Goal: Task Accomplishment & Management: Use online tool/utility

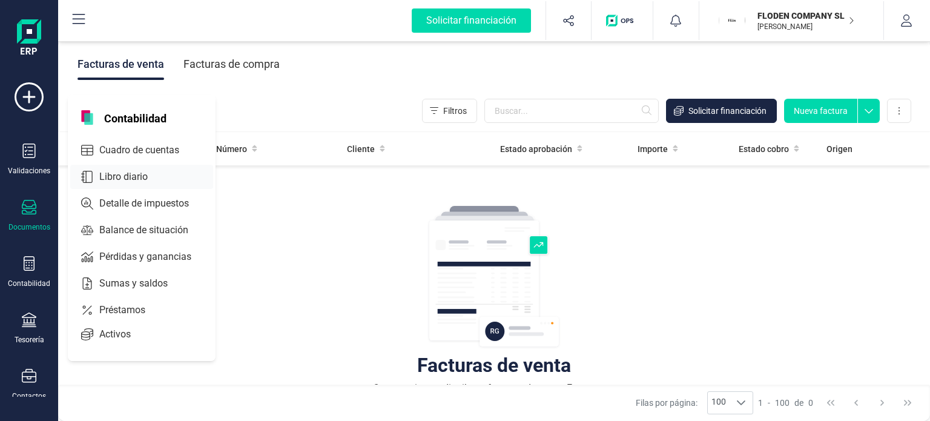
click at [125, 181] on span "Libro diario" at bounding box center [131, 177] width 75 height 15
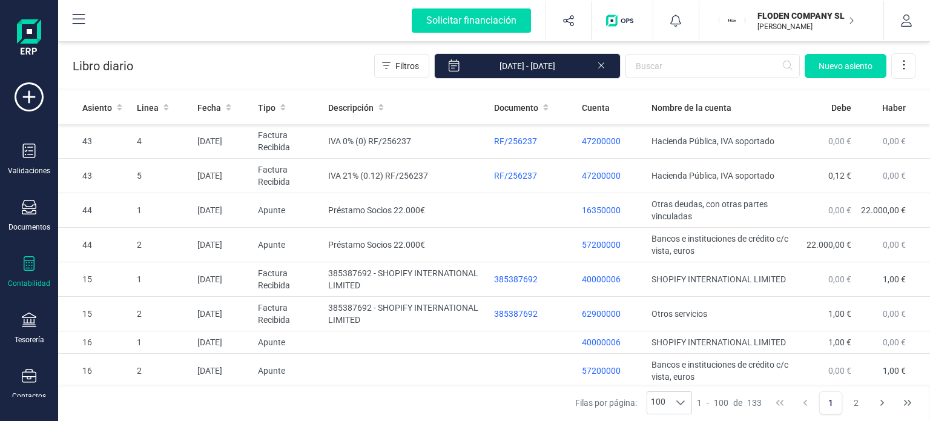
scroll to position [1168, 0]
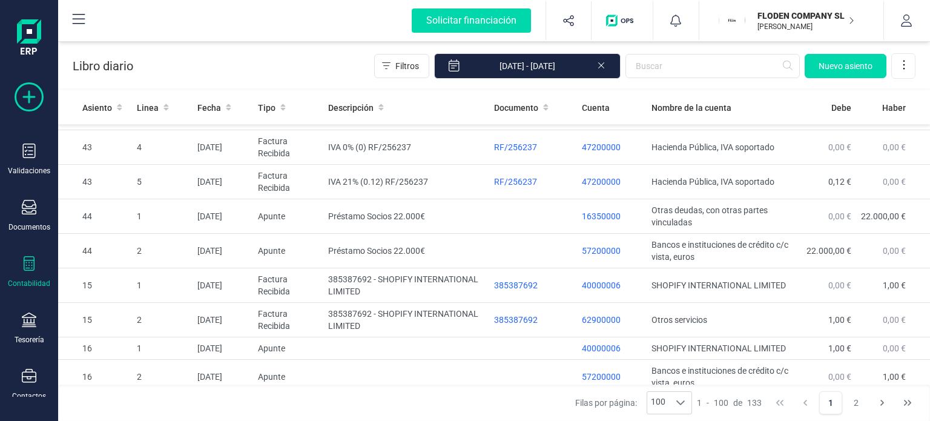
click at [39, 96] on icon at bounding box center [29, 96] width 29 height 29
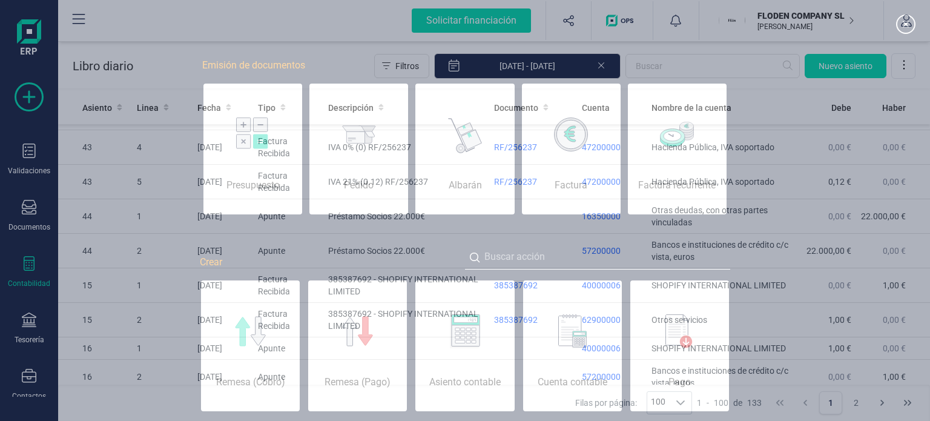
scroll to position [0, 61]
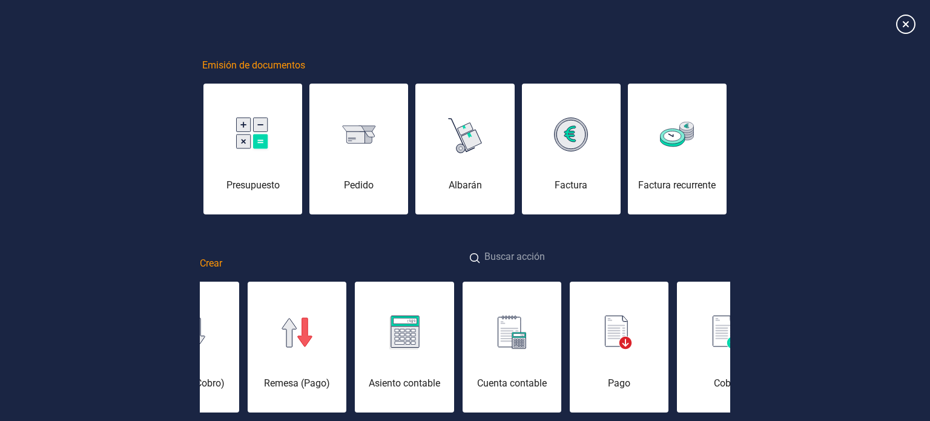
click at [583, 257] on input at bounding box center [597, 258] width 265 height 26
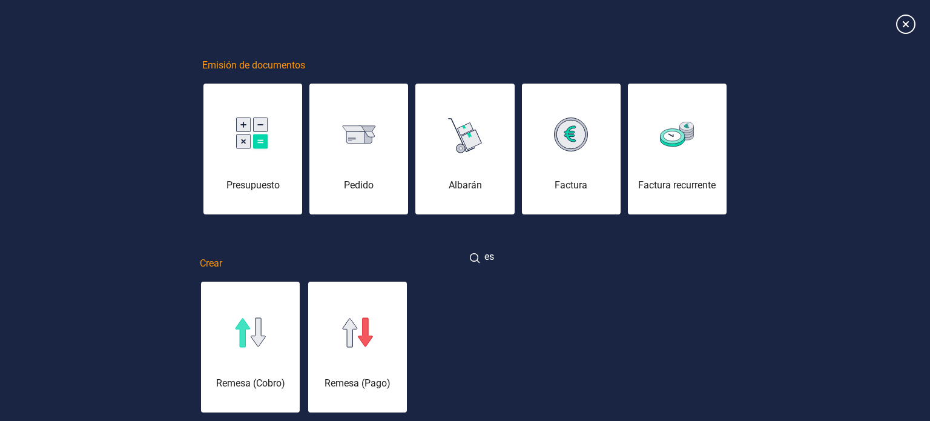
click at [583, 257] on input "es" at bounding box center [597, 258] width 265 height 26
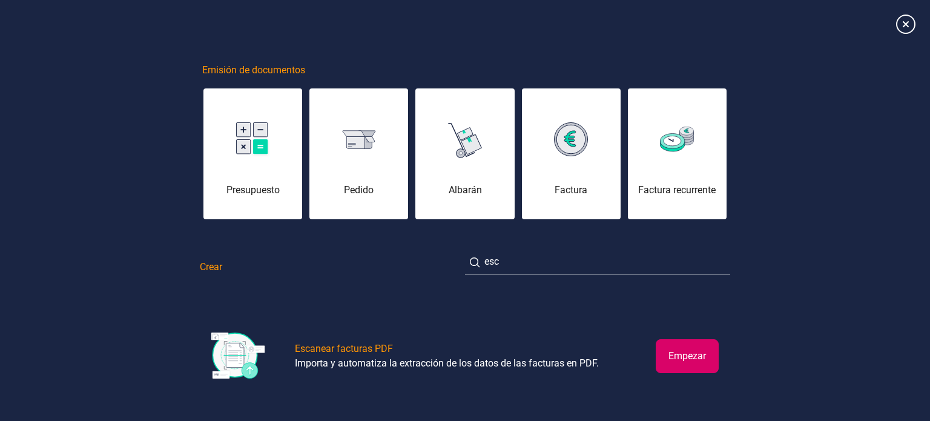
click at [680, 358] on button "Empezar" at bounding box center [687, 356] width 63 height 34
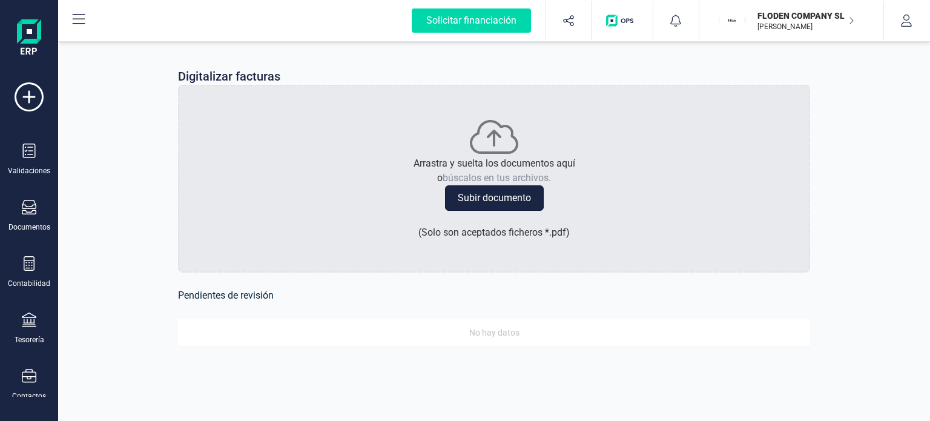
click at [528, 200] on button "Subir documento" at bounding box center [494, 197] width 99 height 25
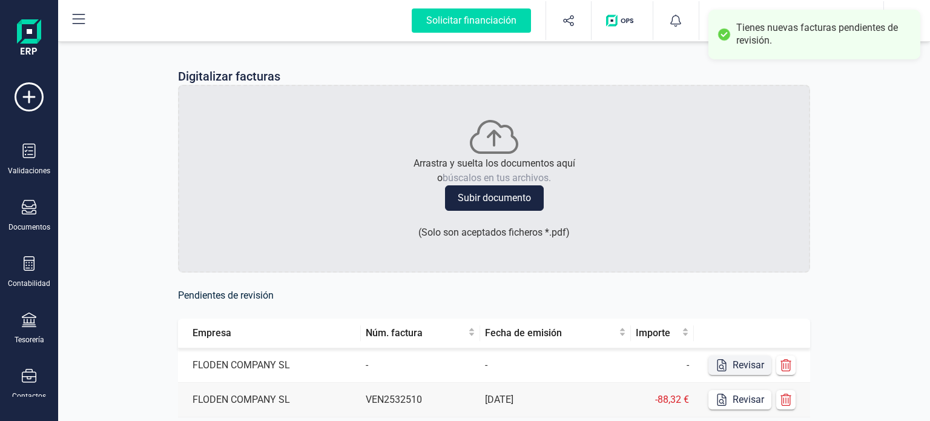
click at [758, 370] on button "Revisar" at bounding box center [740, 365] width 63 height 19
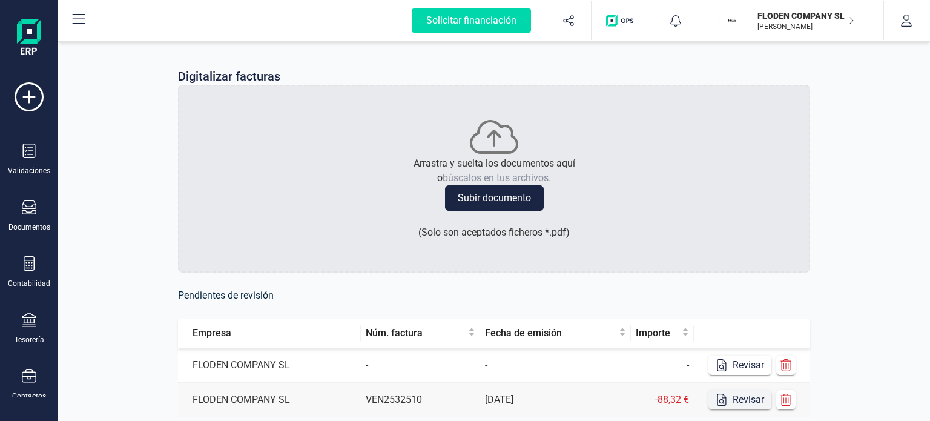
click at [735, 403] on button "Revisar" at bounding box center [740, 399] width 63 height 19
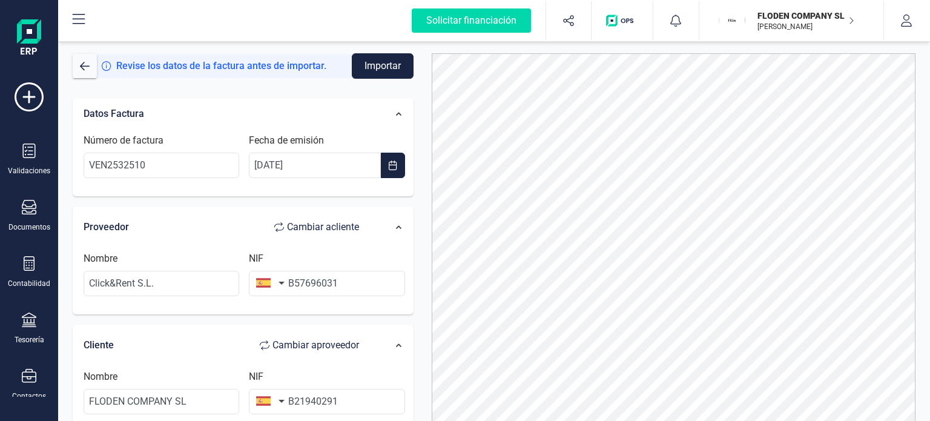
click at [400, 251] on div "NIF B57696031" at bounding box center [326, 273] width 165 height 45
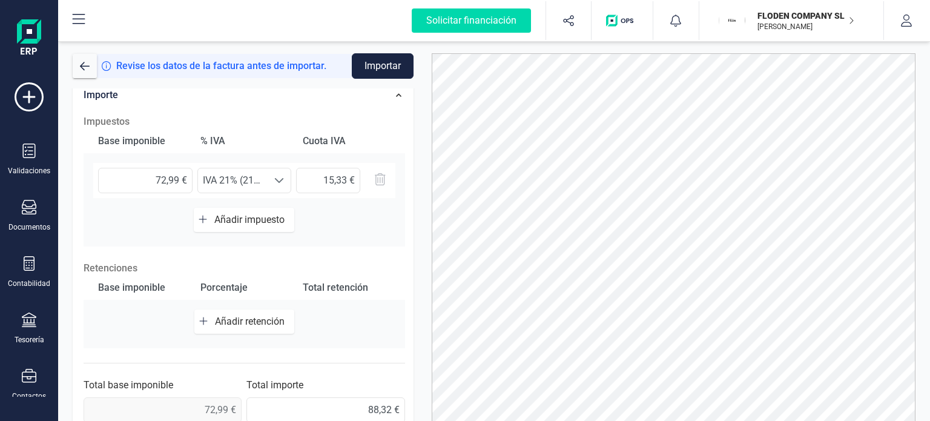
scroll to position [371, 0]
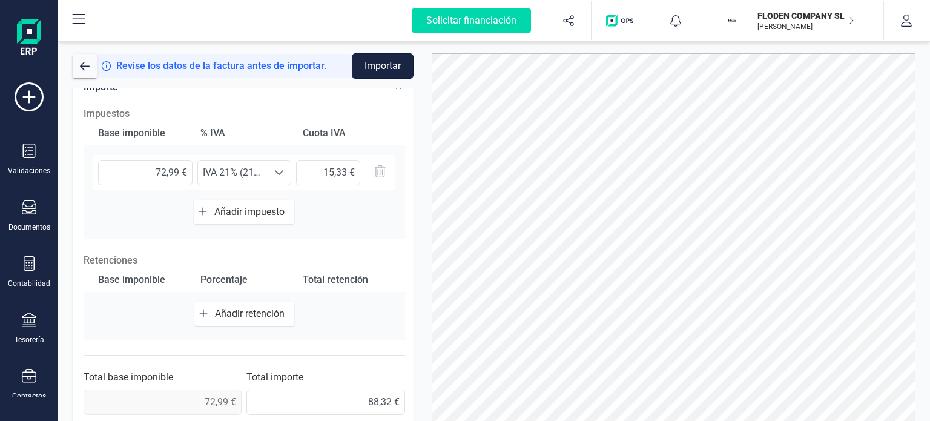
click at [385, 71] on button "Importar" at bounding box center [383, 65] width 62 height 25
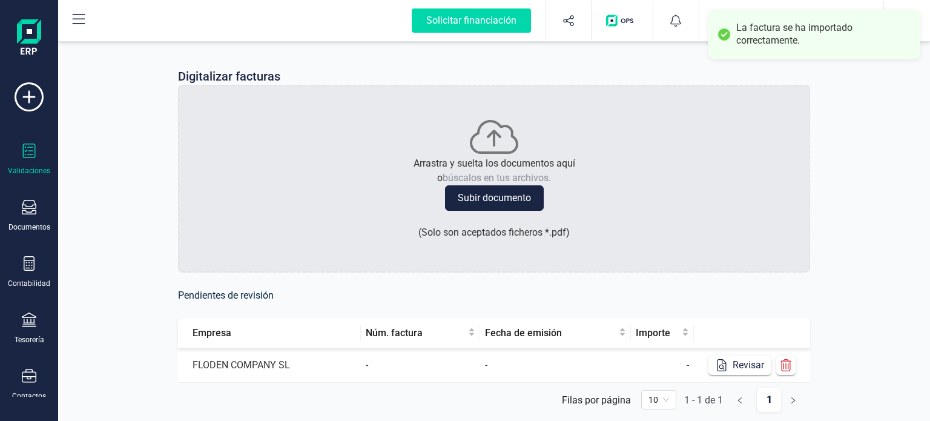
click at [23, 162] on div "Validaciones" at bounding box center [29, 160] width 48 height 32
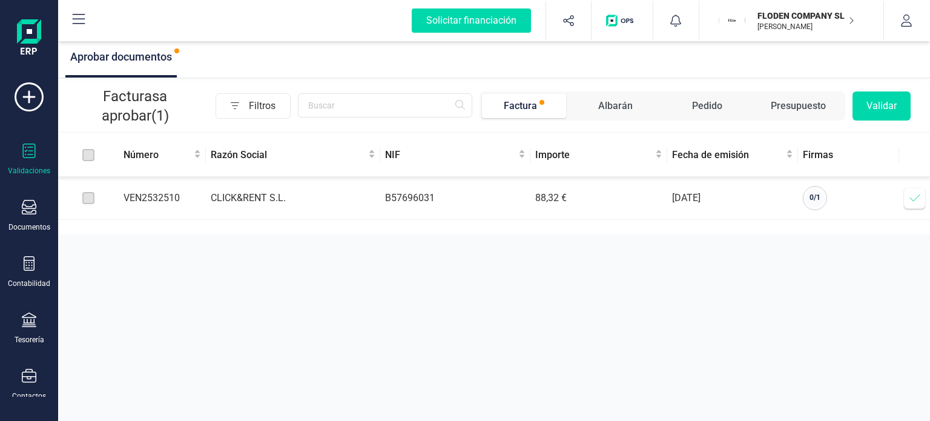
click at [917, 209] on span at bounding box center [915, 198] width 24 height 24
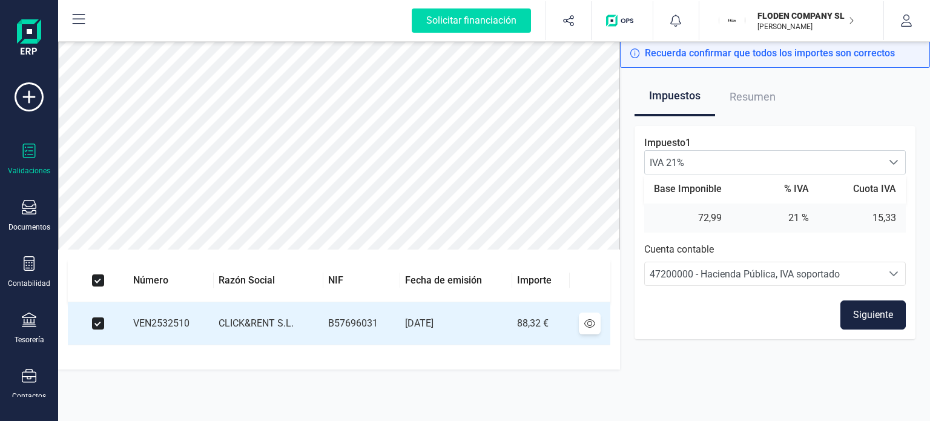
click at [877, 311] on button "Siguiente" at bounding box center [873, 314] width 65 height 29
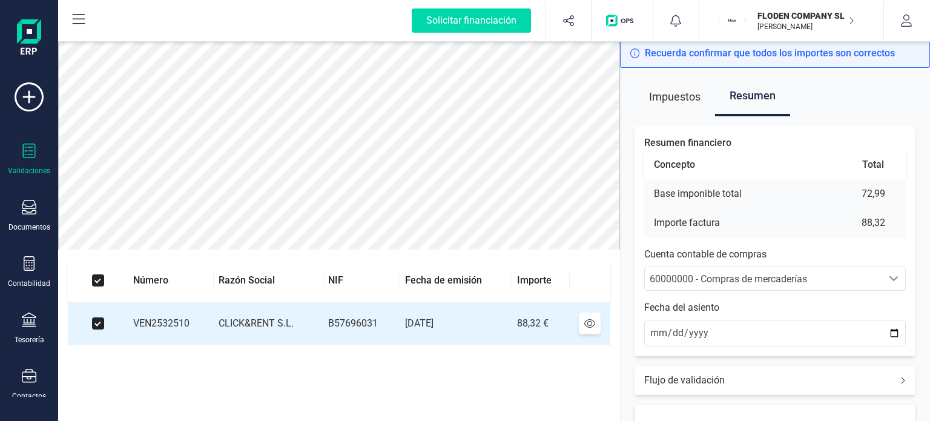
click at [848, 267] on span "60000000 - Compras de mercaderías" at bounding box center [763, 278] width 237 height 23
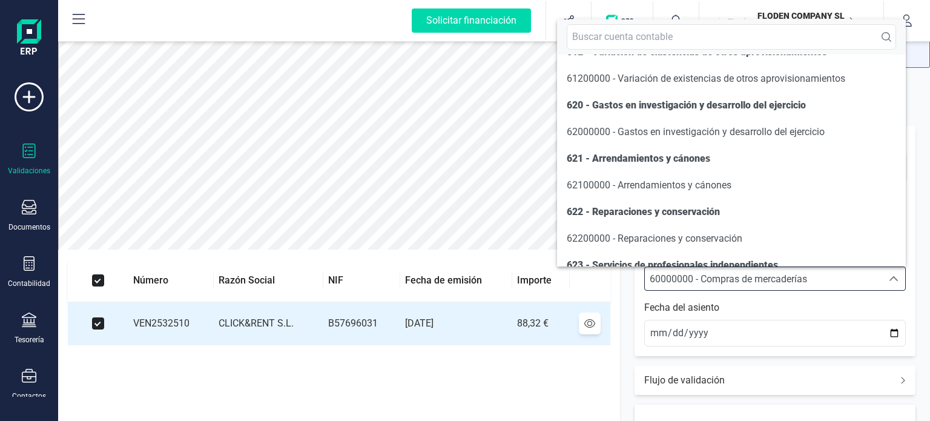
scroll to position [7202, 0]
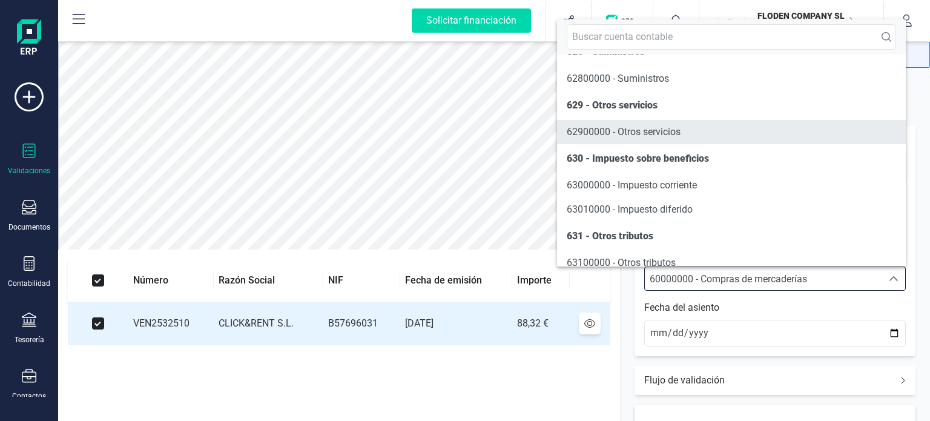
click at [760, 144] on li "62900000 - Otros servicios" at bounding box center [731, 132] width 349 height 24
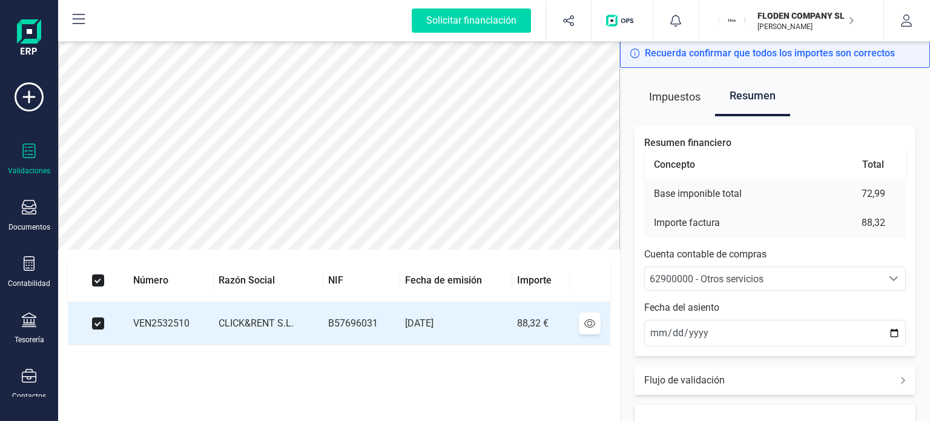
click at [875, 352] on div "Resumen financiero Concepto Total Base imponible total 72,99 Importe factura 88…" at bounding box center [775, 241] width 281 height 230
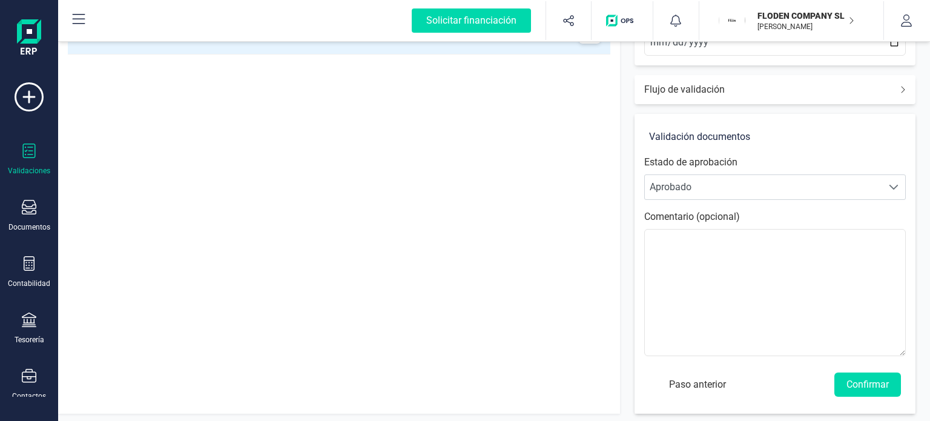
scroll to position [292, 0]
click at [865, 377] on button "Confirmar" at bounding box center [868, 383] width 67 height 24
click at [870, 377] on button "Confirmar" at bounding box center [868, 383] width 67 height 24
click at [863, 383] on button "Confirmar" at bounding box center [868, 383] width 67 height 24
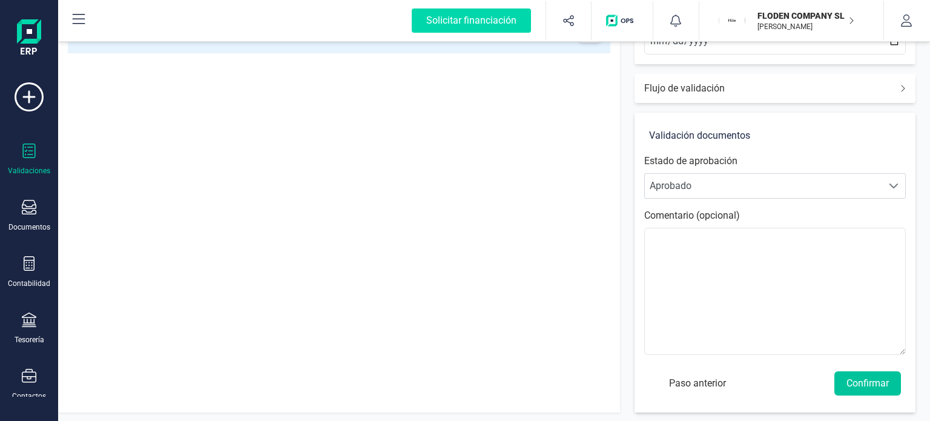
click at [864, 385] on button "Confirmar" at bounding box center [868, 383] width 67 height 24
click at [911, 314] on div "Validación documentos Estado de aprobación Personalizado Aprobado Aprobado Come…" at bounding box center [775, 263] width 281 height 300
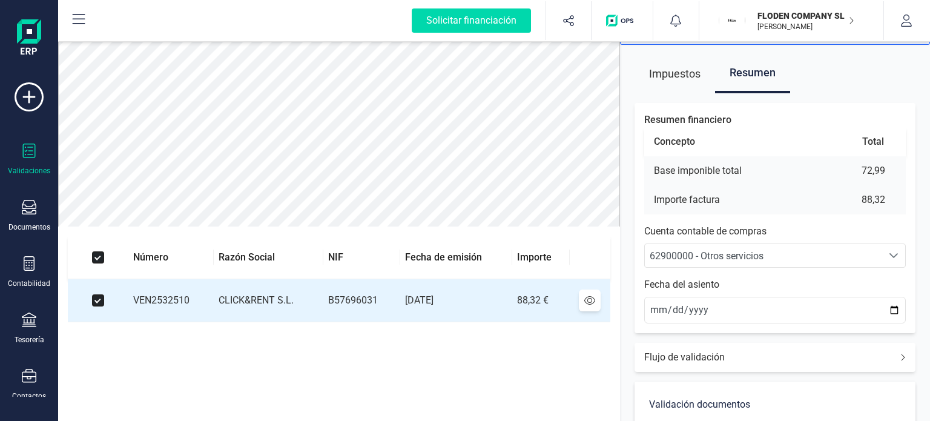
scroll to position [0, 0]
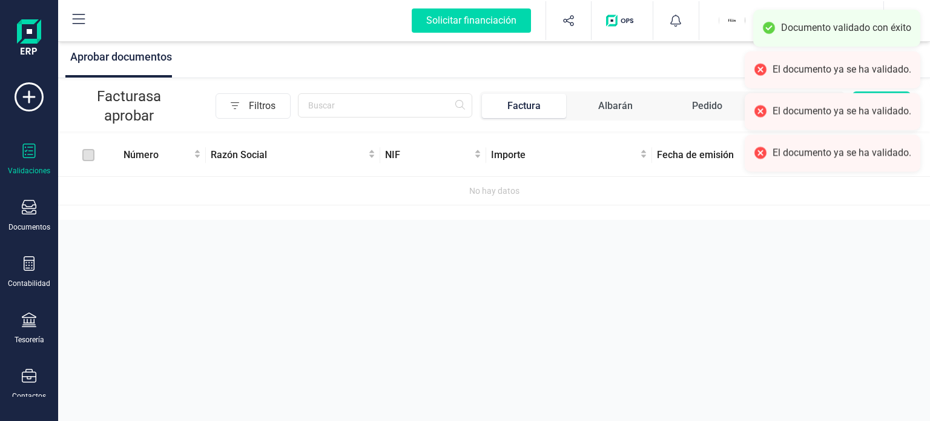
click at [801, 317] on div "Aprobar documentos Facturas a aprobar Filtros Factura Albarán Pedido Presupuest…" at bounding box center [494, 210] width 872 height 421
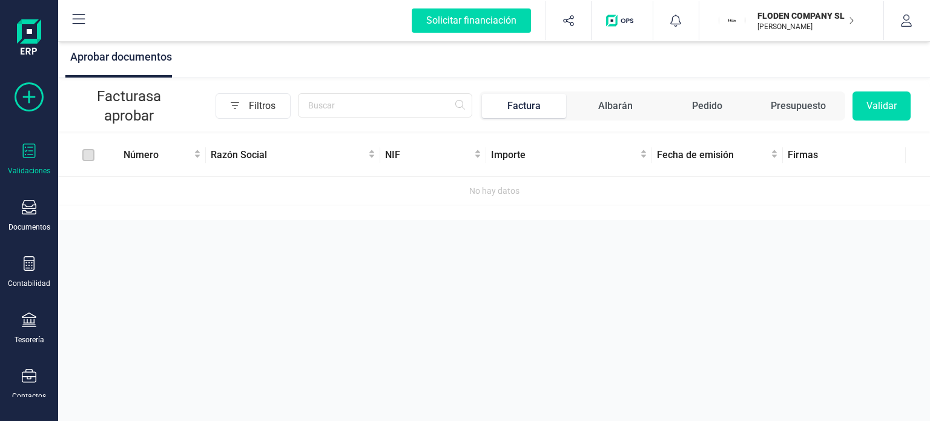
click at [33, 99] on icon at bounding box center [29, 96] width 29 height 29
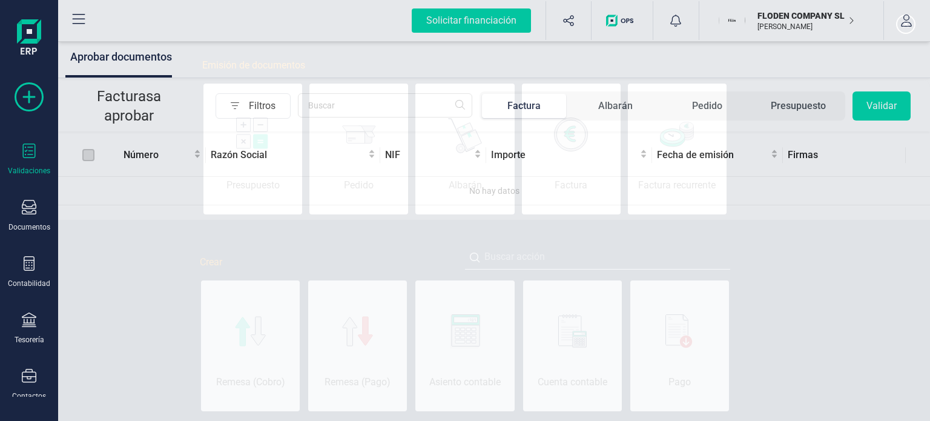
scroll to position [0, 61]
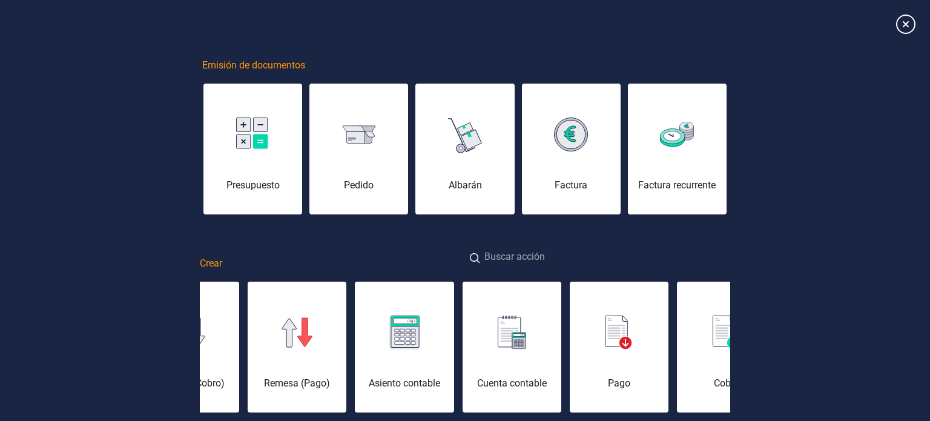
click at [550, 255] on input at bounding box center [597, 258] width 265 height 26
click at [550, 255] on input "e" at bounding box center [597, 258] width 265 height 26
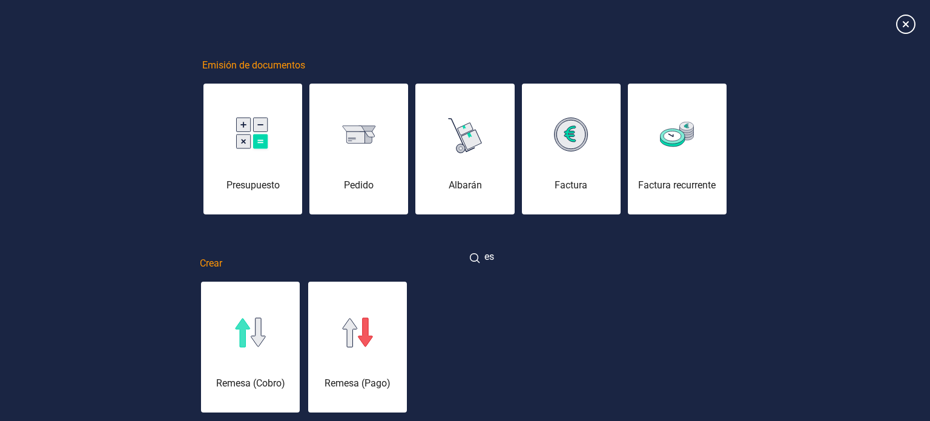
click at [550, 255] on input "es" at bounding box center [597, 258] width 265 height 26
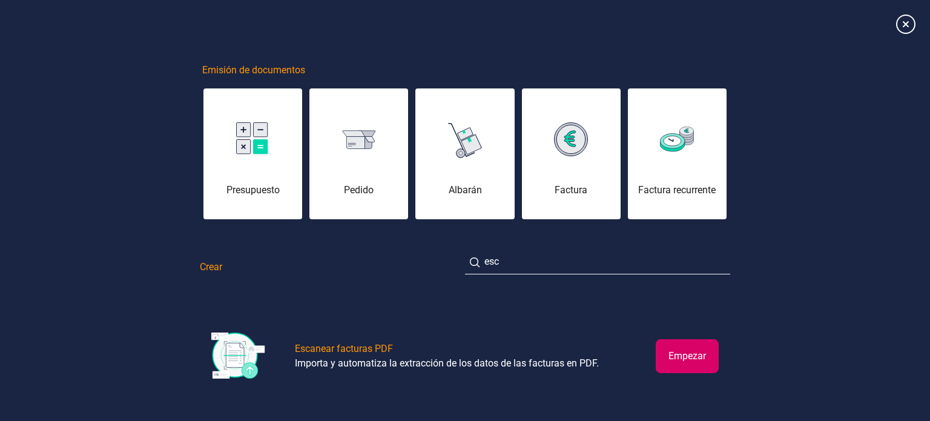
click at [684, 357] on button "Empezar" at bounding box center [687, 356] width 63 height 34
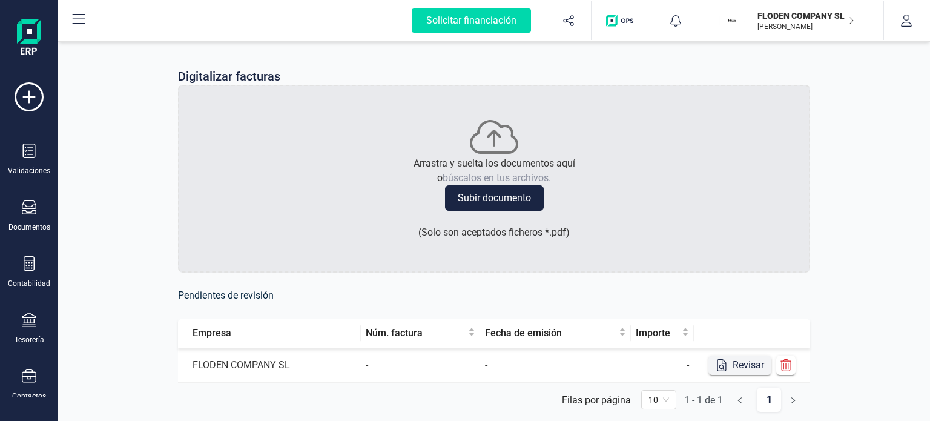
click at [755, 370] on button "Revisar" at bounding box center [740, 365] width 63 height 19
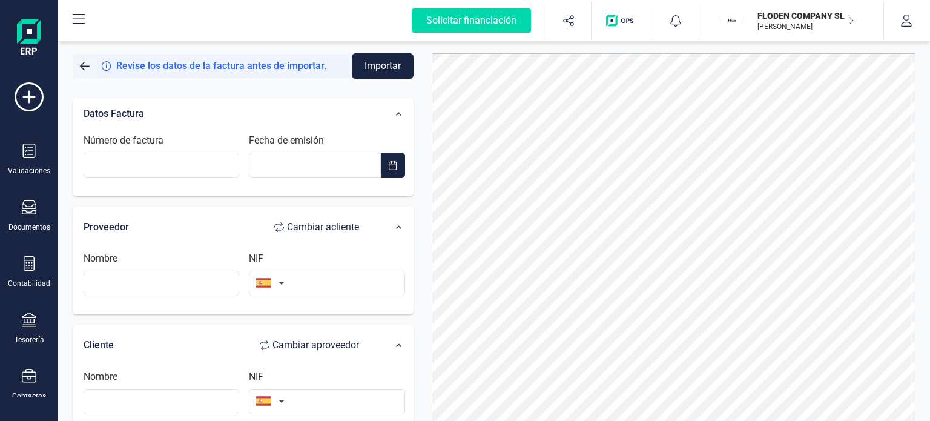
click at [84, 67] on span "button" at bounding box center [85, 66] width 10 height 10
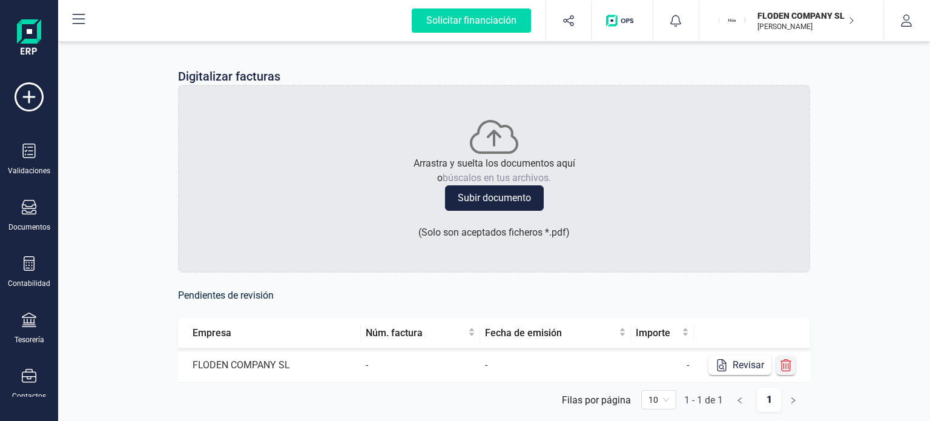
click at [782, 365] on icon "button" at bounding box center [786, 365] width 12 height 12
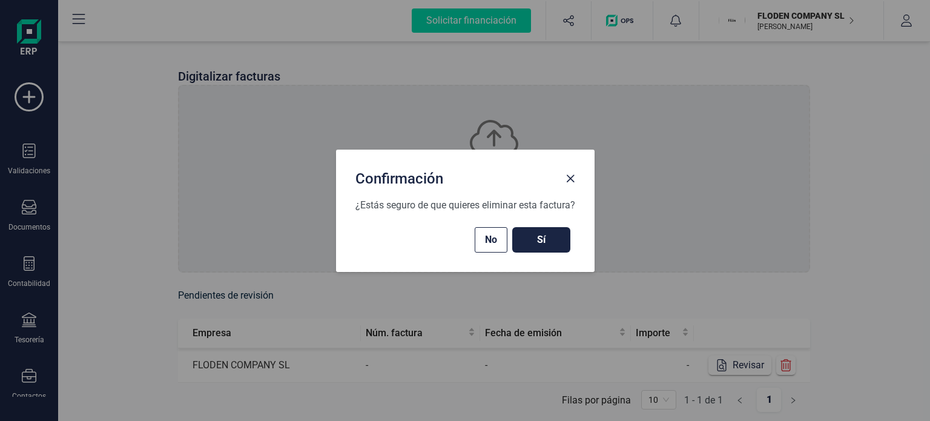
click at [539, 247] on button "Sí" at bounding box center [541, 239] width 58 height 25
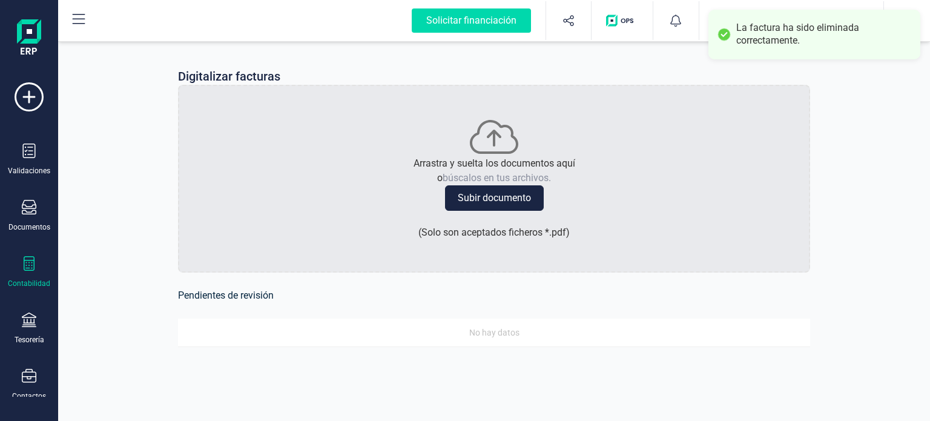
click at [24, 276] on div "Contabilidad" at bounding box center [29, 272] width 48 height 32
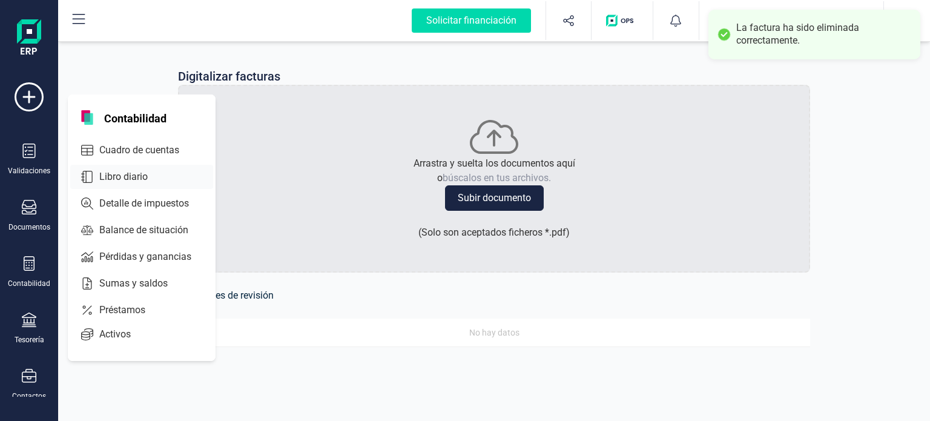
click at [153, 174] on div at bounding box center [155, 176] width 5 height 5
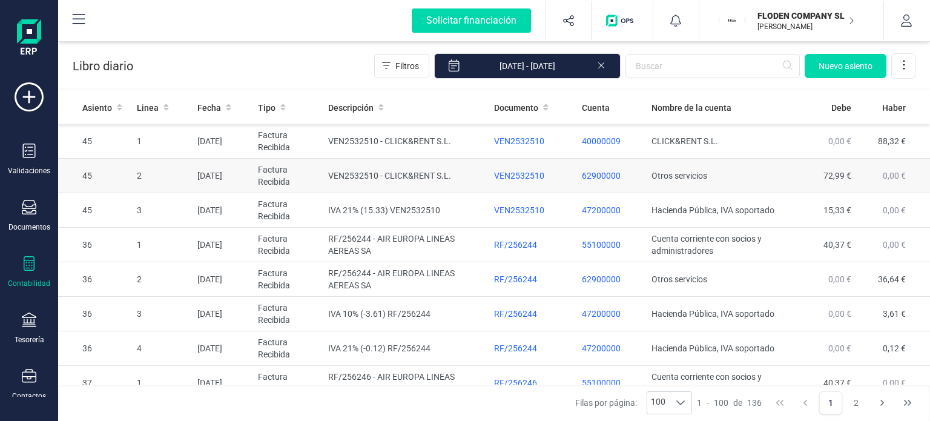
click at [157, 174] on td "2" at bounding box center [162, 176] width 61 height 35
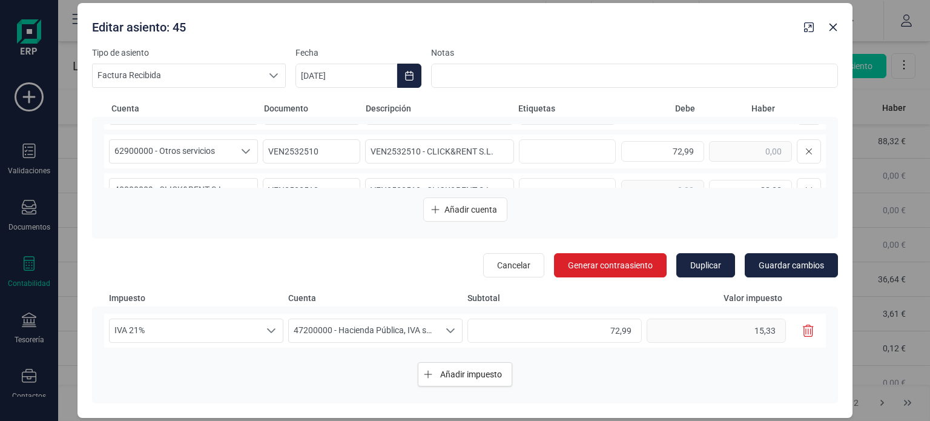
scroll to position [53, 0]
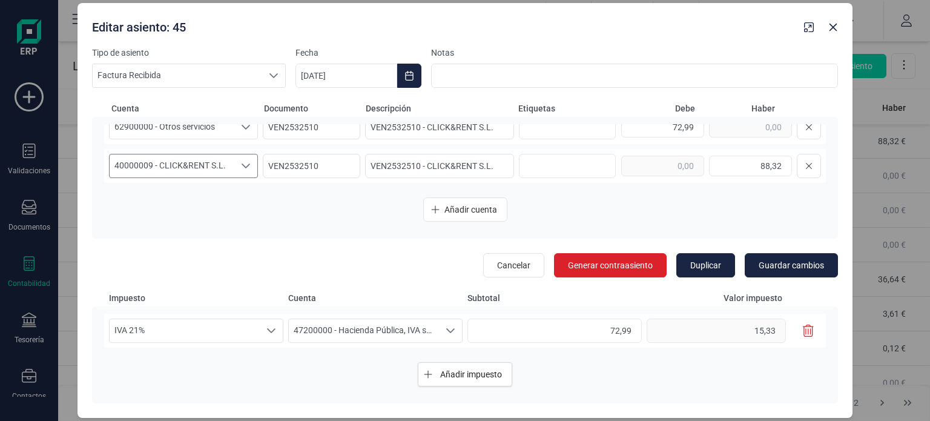
click at [242, 169] on icon "Seleccione una cuenta" at bounding box center [246, 166] width 10 height 10
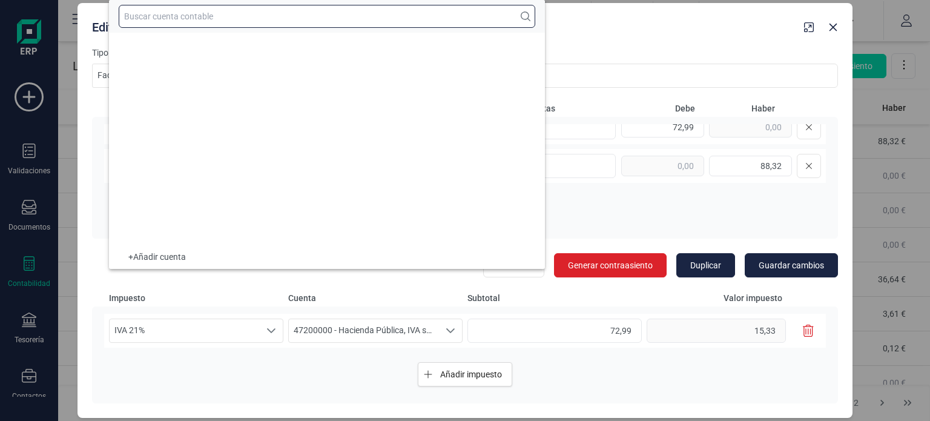
scroll to position [5286, 0]
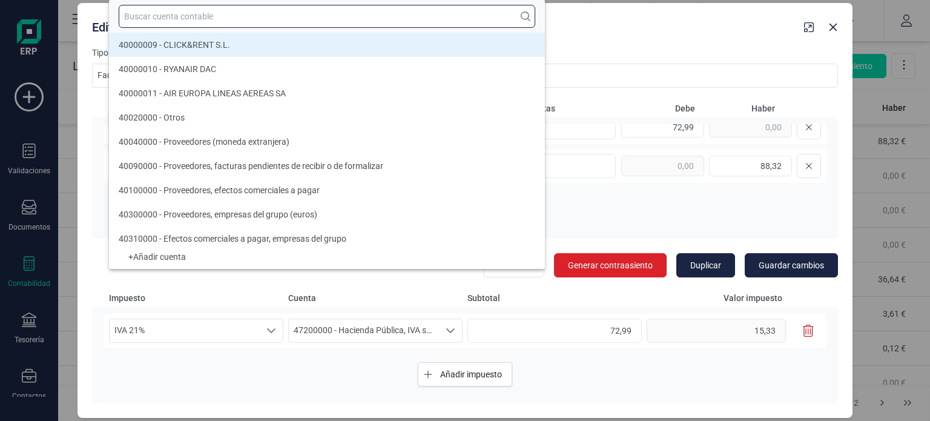
click at [323, 24] on input "text" at bounding box center [327, 16] width 417 height 23
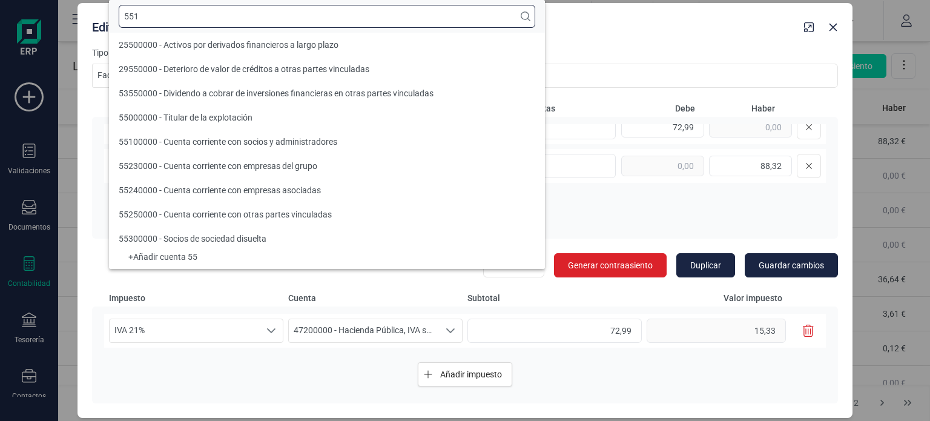
scroll to position [0, 0]
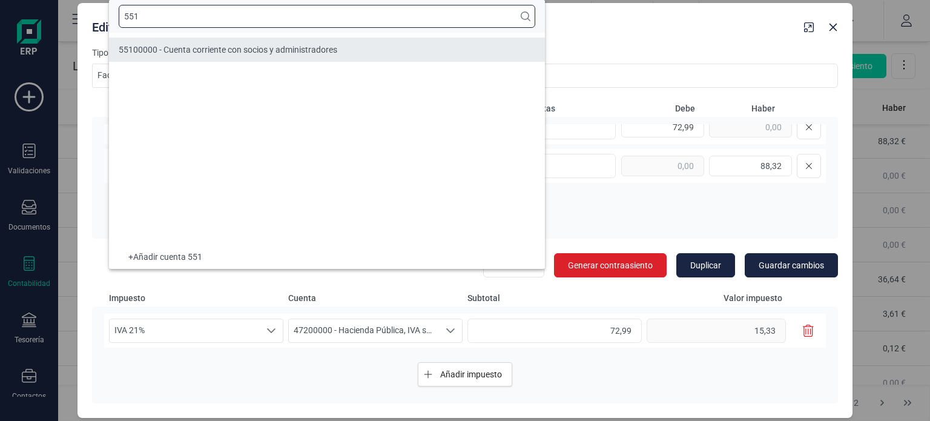
type input "551"
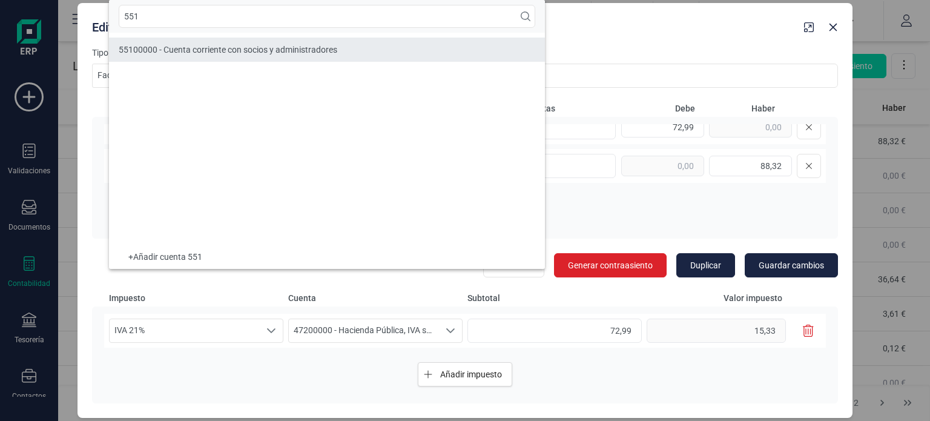
click at [322, 45] on span "55100000 - Cuenta corriente con socios y administradores" at bounding box center [228, 50] width 219 height 10
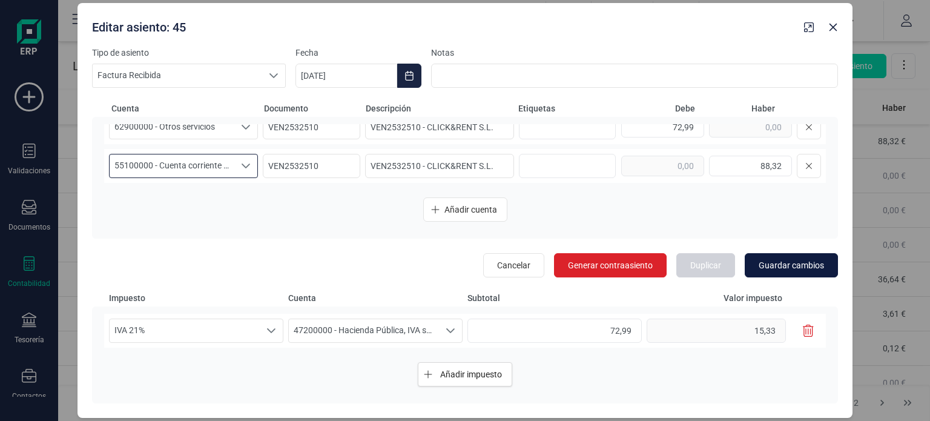
click at [787, 273] on button "Guardar cambios" at bounding box center [791, 265] width 93 height 24
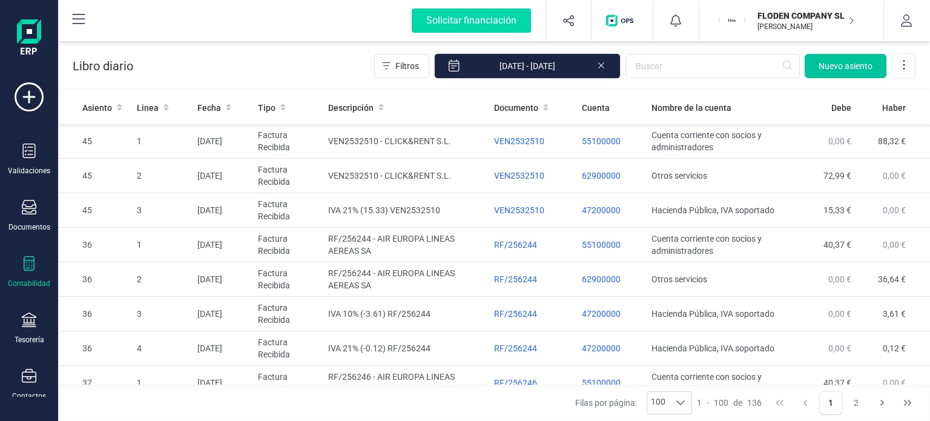
click at [844, 67] on span "Nuevo asiento" at bounding box center [846, 66] width 54 height 12
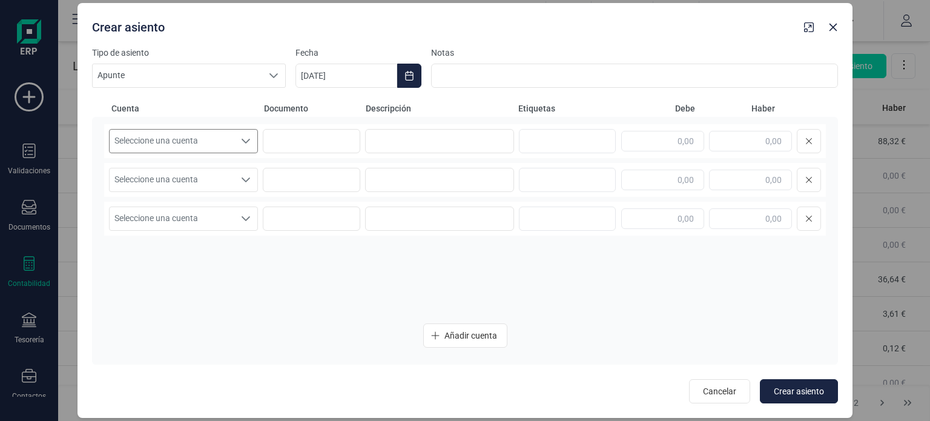
click at [241, 145] on icon "Seleccione una cuenta" at bounding box center [246, 141] width 10 height 10
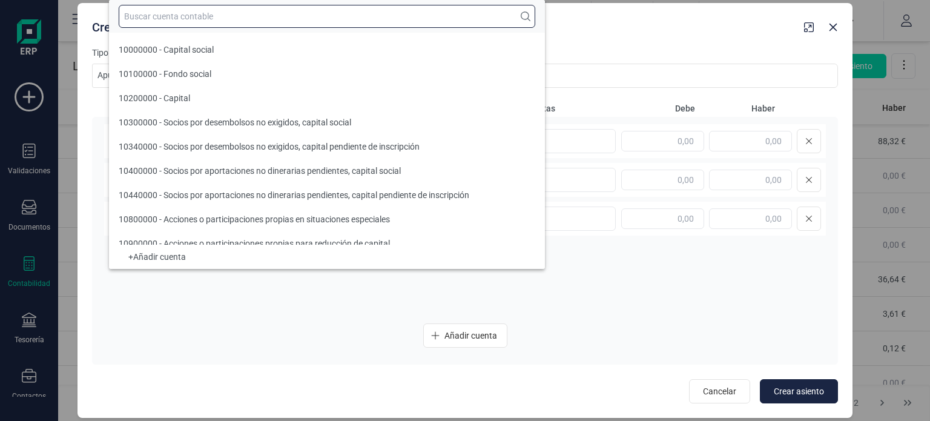
click at [305, 16] on input "text" at bounding box center [327, 16] width 417 height 23
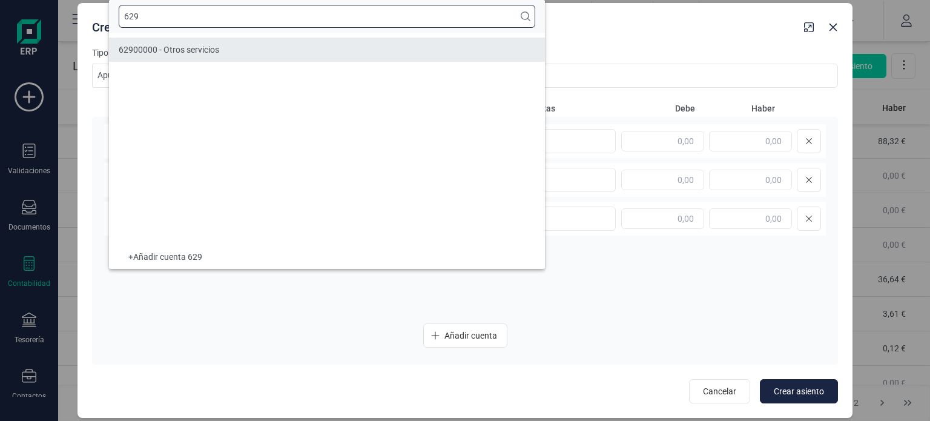
type input "629"
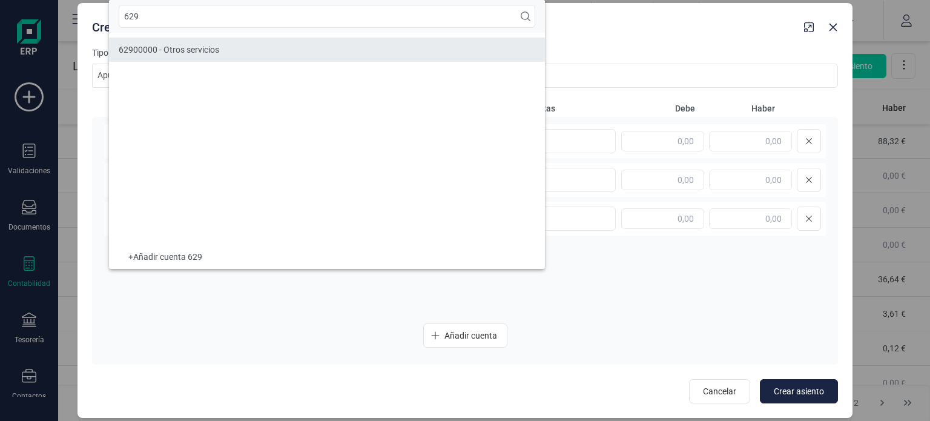
click at [299, 41] on li "62900000 - Otros servicios" at bounding box center [327, 50] width 436 height 24
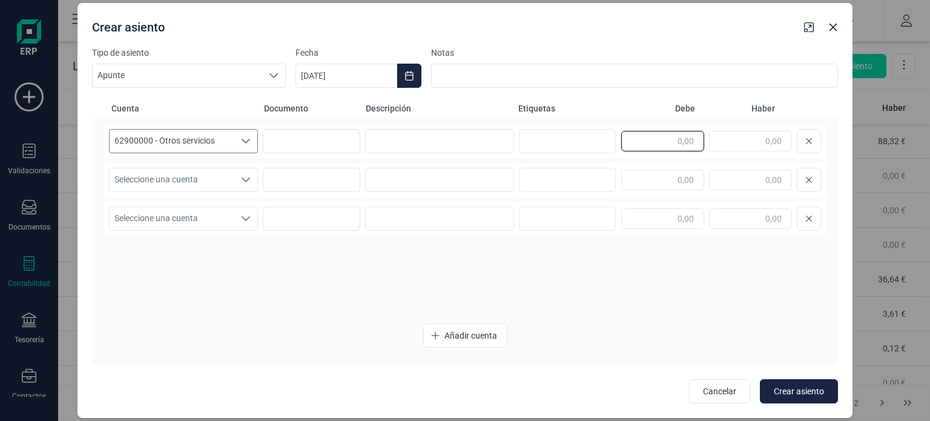
click at [661, 147] on input "text" at bounding box center [662, 141] width 83 height 21
type input "657,31"
click at [767, 177] on input "text" at bounding box center [750, 180] width 83 height 21
paste input "657,31"
type input "657,31"
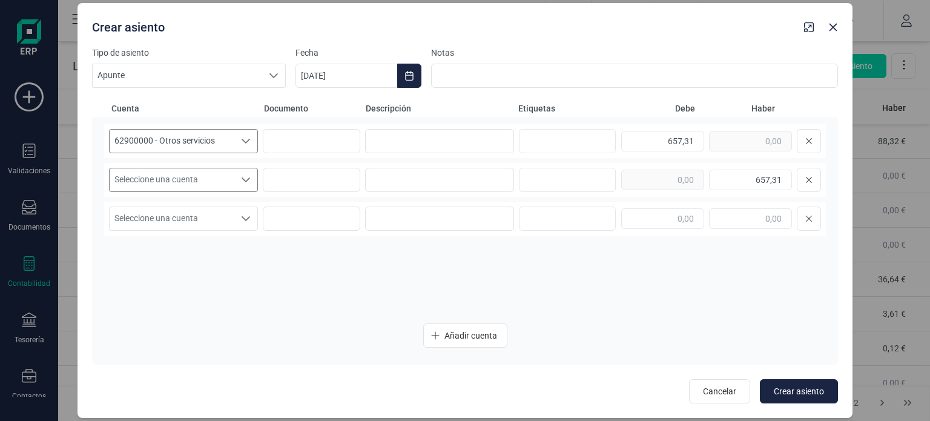
click at [242, 176] on icon "Seleccione una cuenta" at bounding box center [246, 180] width 10 height 10
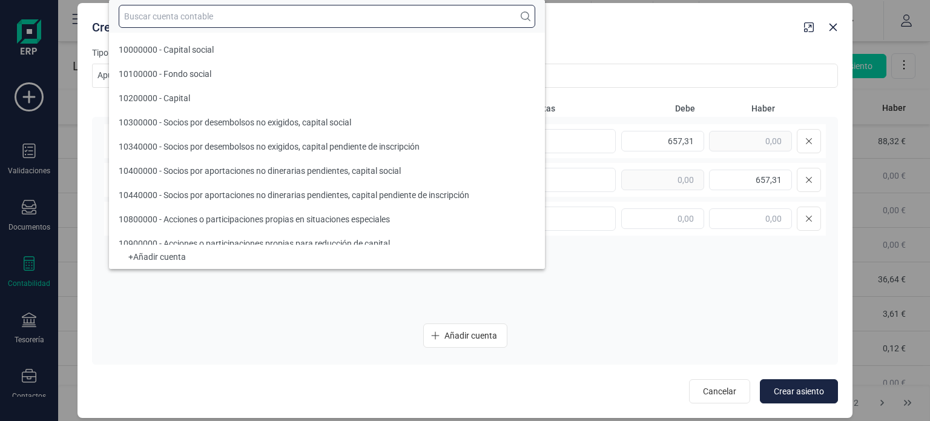
click at [289, 14] on input "text" at bounding box center [327, 16] width 417 height 23
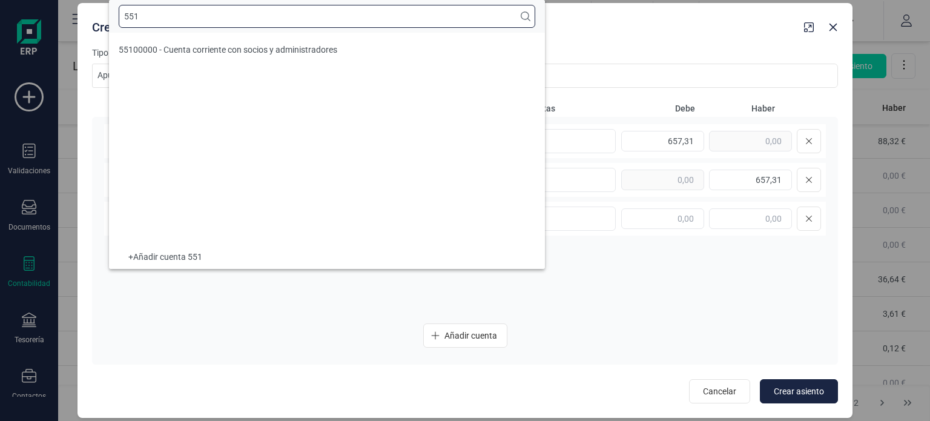
type input "551"
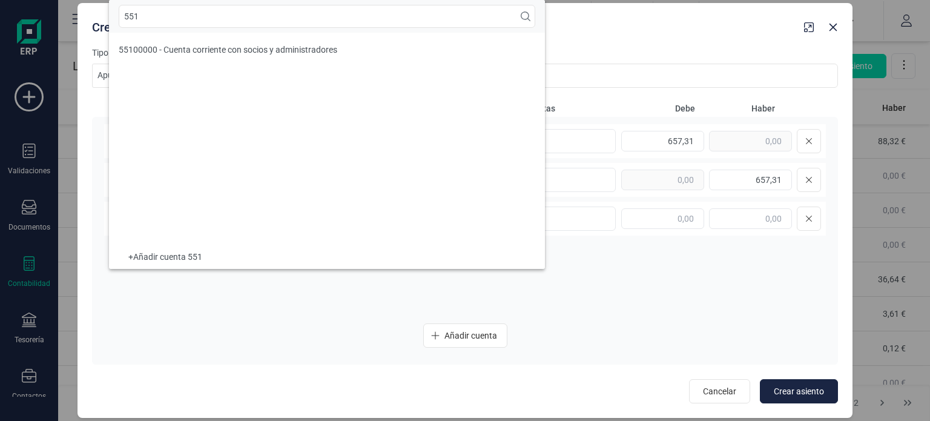
click at [286, 36] on ul "55100000 - Cuenta corriente con socios y administradores" at bounding box center [327, 139] width 436 height 212
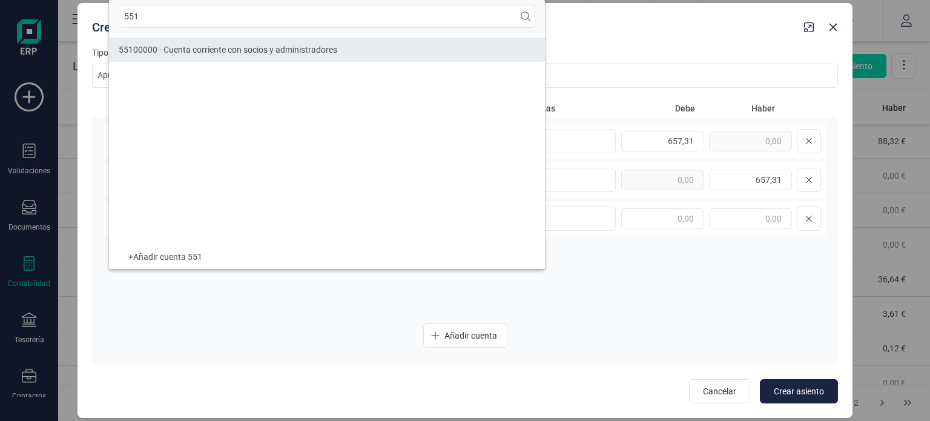
click at [286, 48] on span "55100000 - Cuenta corriente con socios y administradores" at bounding box center [228, 50] width 219 height 10
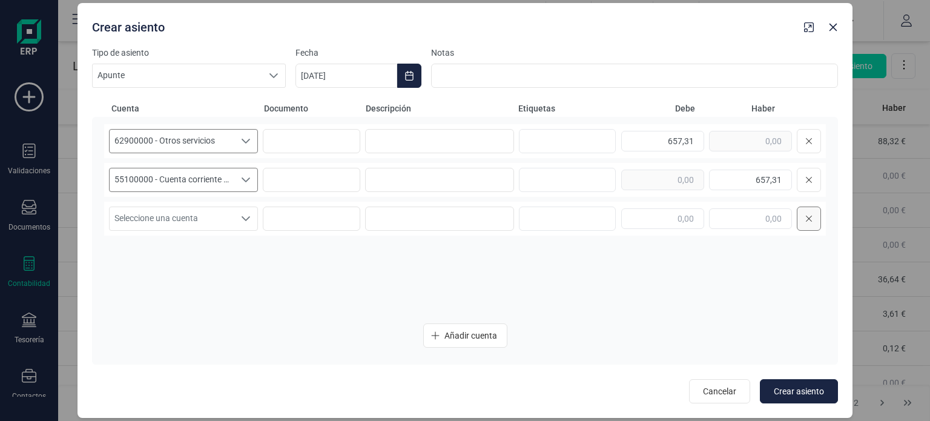
click at [809, 222] on icon at bounding box center [808, 219] width 7 height 10
click at [789, 397] on button "Crear asiento" at bounding box center [799, 391] width 78 height 24
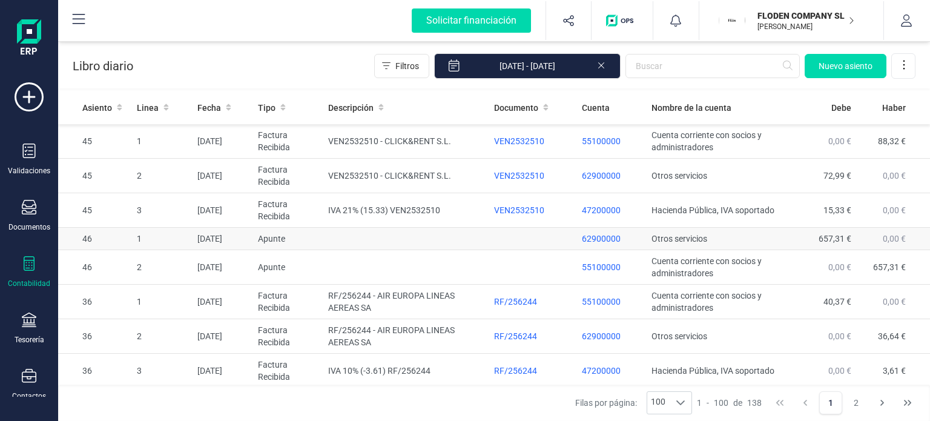
click at [428, 235] on td at bounding box center [406, 239] width 166 height 22
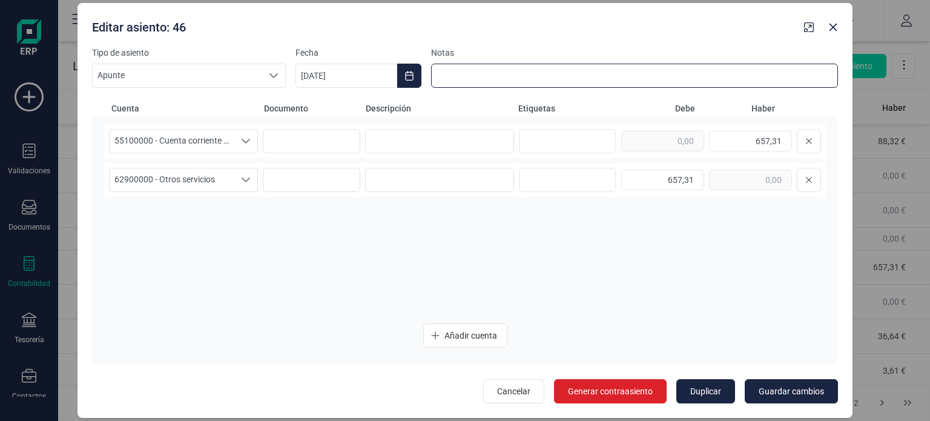
click at [524, 67] on input at bounding box center [634, 76] width 407 height 24
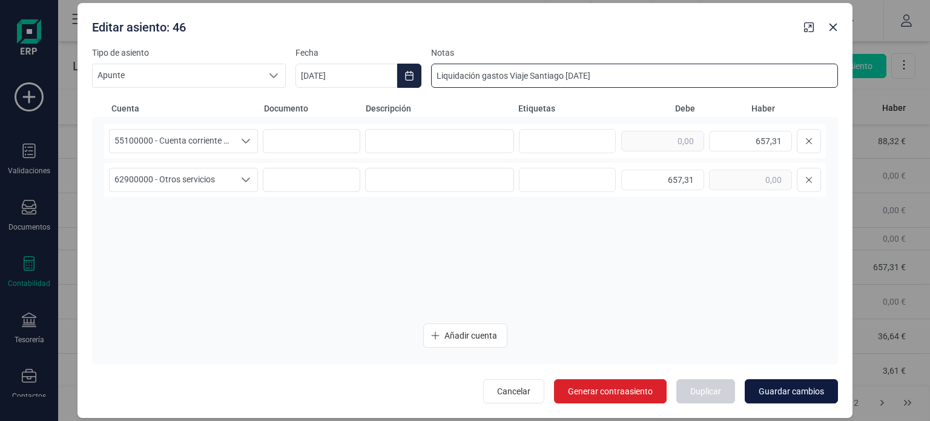
type input "Liquidación gastos Viaje Santiago [DATE]"
click at [775, 394] on span "Guardar cambios" at bounding box center [791, 391] width 65 height 12
